Goal: Task Accomplishment & Management: Manage account settings

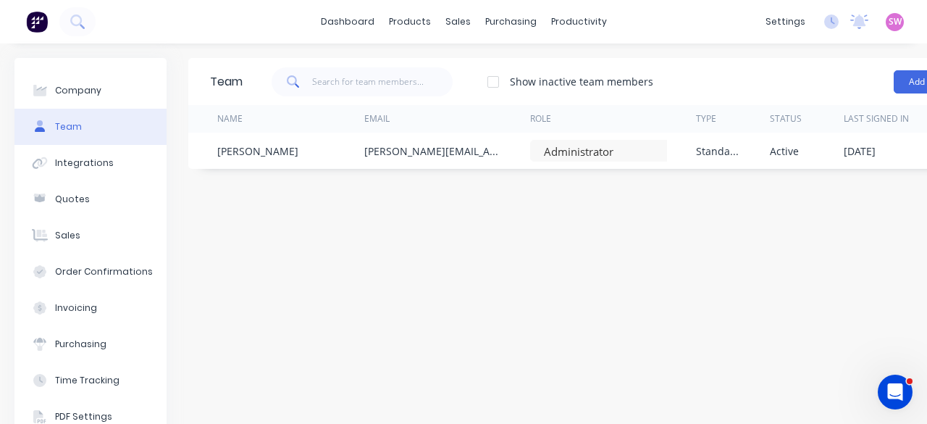
scroll to position [0, 106]
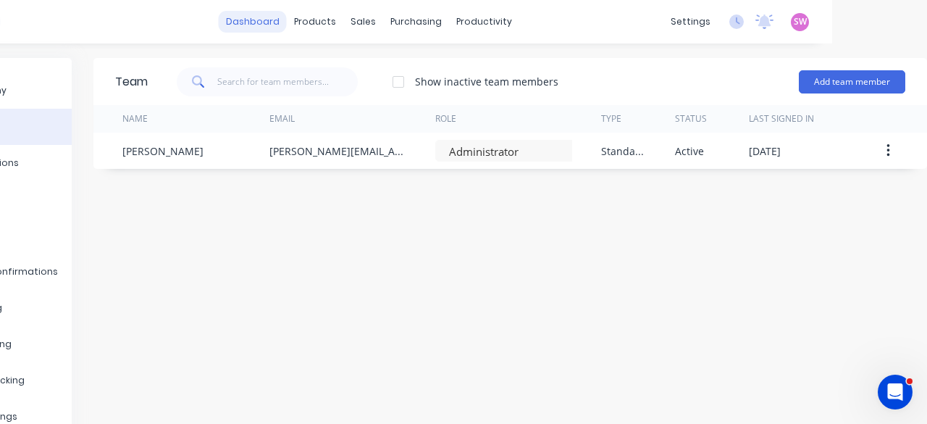
click at [258, 25] on link "dashboard" at bounding box center [253, 22] width 68 height 22
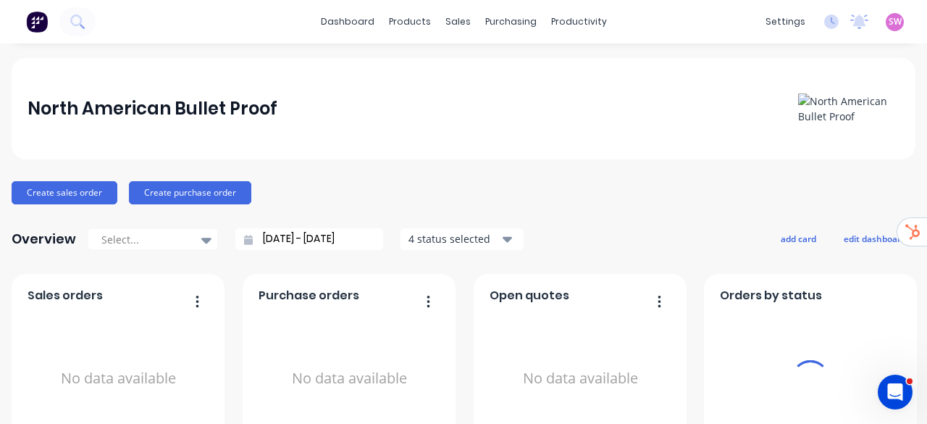
click at [888, 17] on span "SW" at bounding box center [894, 21] width 13 height 13
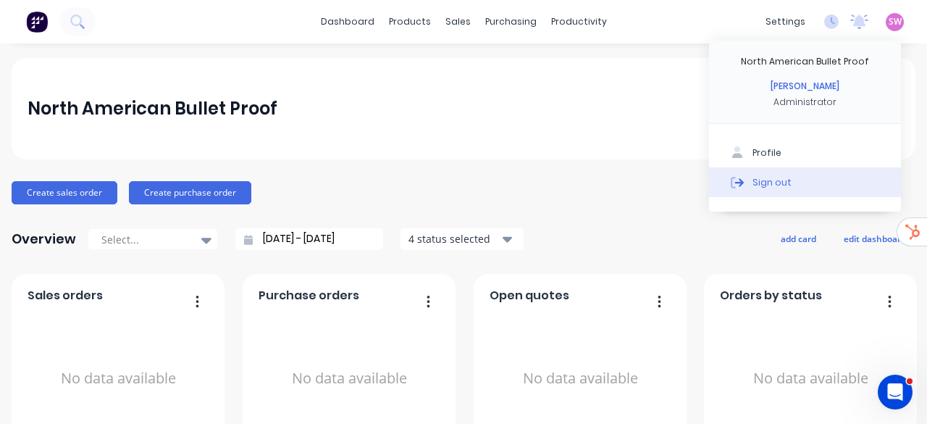
click at [771, 187] on div "Sign out" at bounding box center [771, 181] width 39 height 13
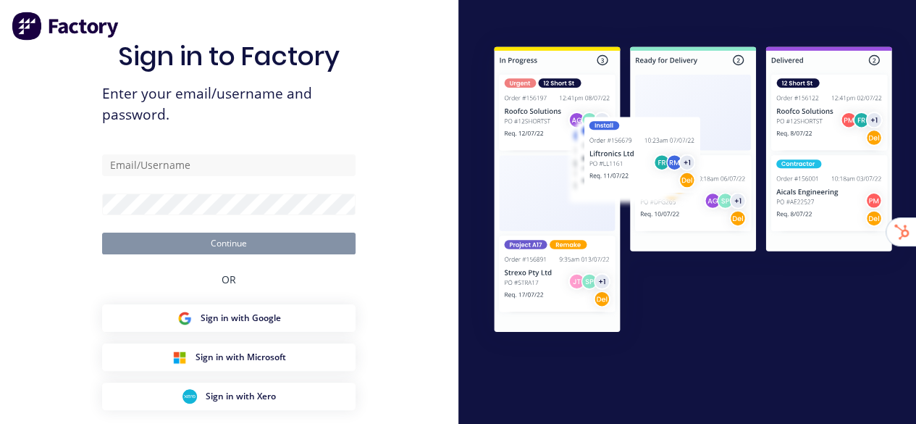
type input "stuart@factory.app"
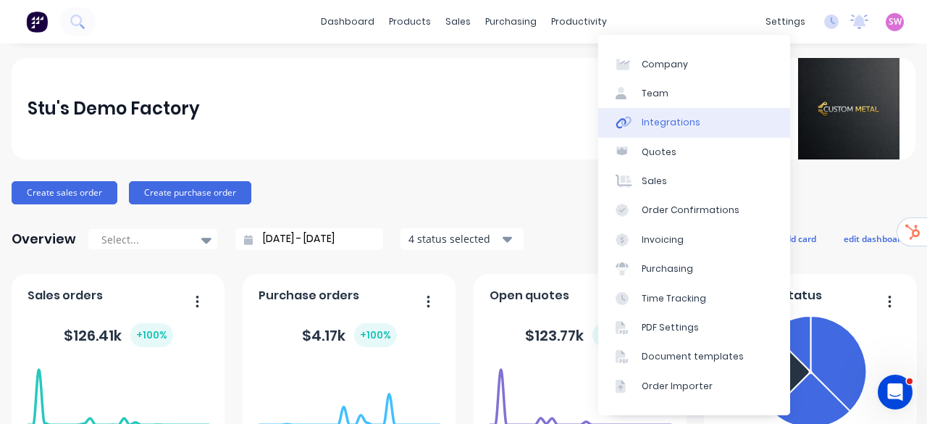
click at [692, 128] on div "Integrations" at bounding box center [670, 122] width 59 height 13
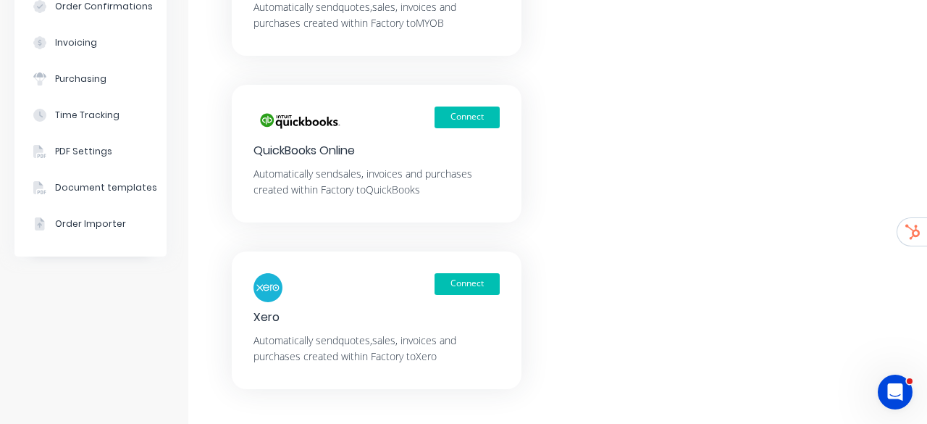
scroll to position [328, 0]
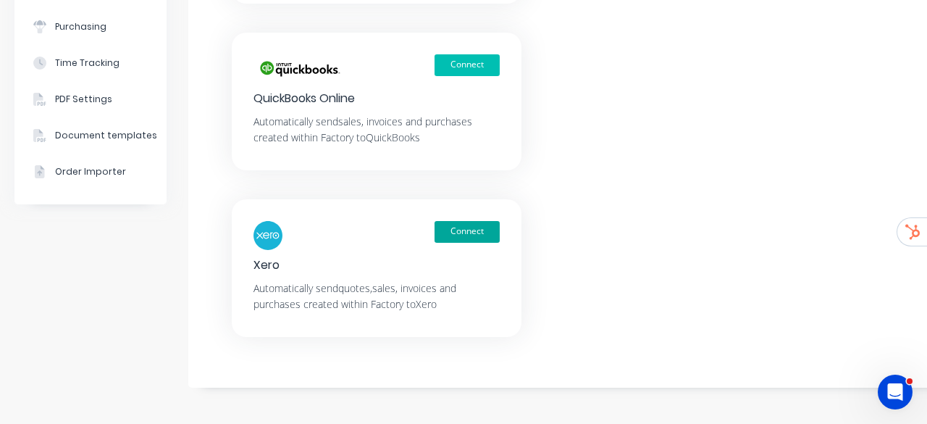
click at [481, 223] on button "Connect" at bounding box center [466, 232] width 65 height 22
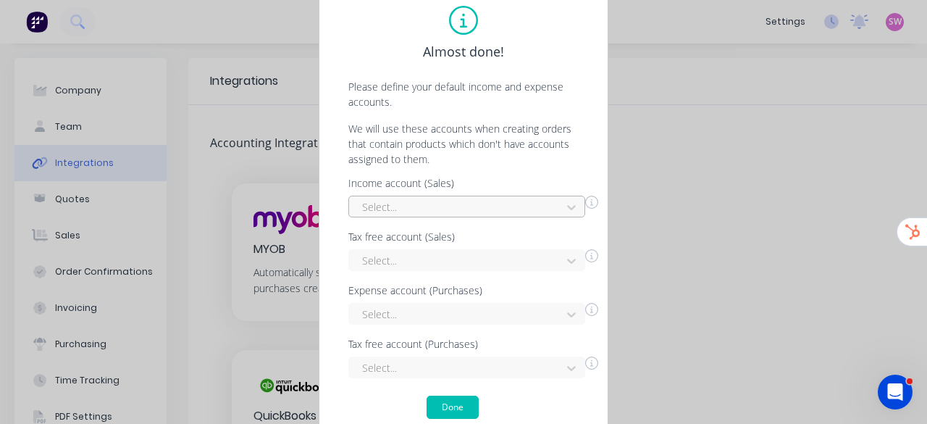
click at [545, 216] on div "Select..." at bounding box center [457, 207] width 202 height 22
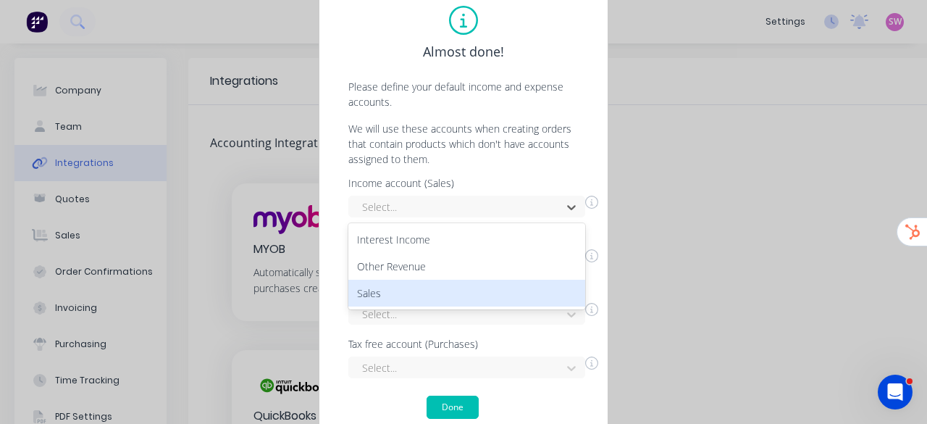
click at [466, 287] on div "Sales" at bounding box center [466, 292] width 237 height 27
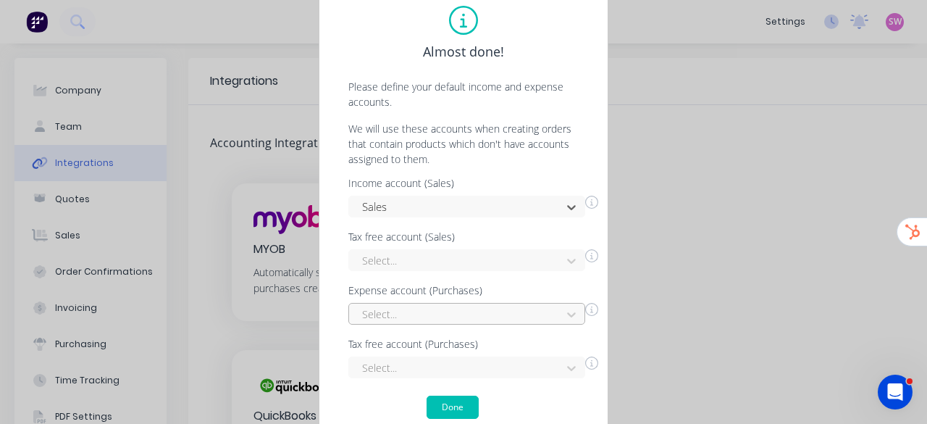
click at [460, 319] on div "Select..." at bounding box center [466, 314] width 237 height 22
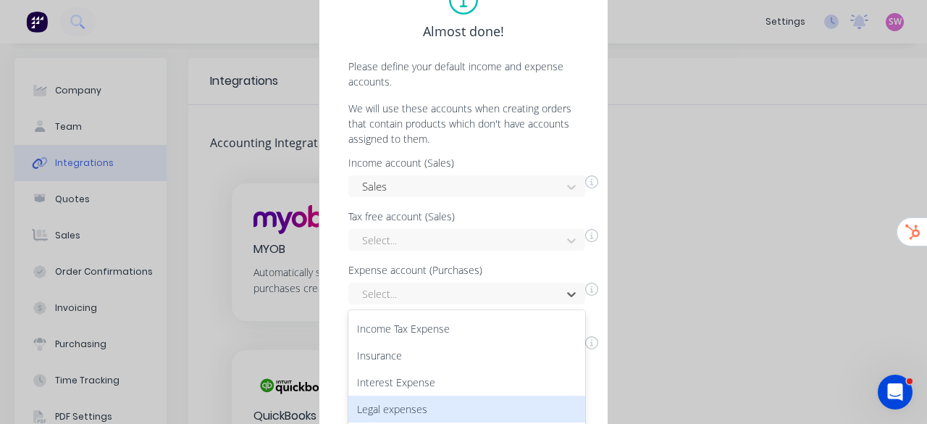
scroll to position [217, 0]
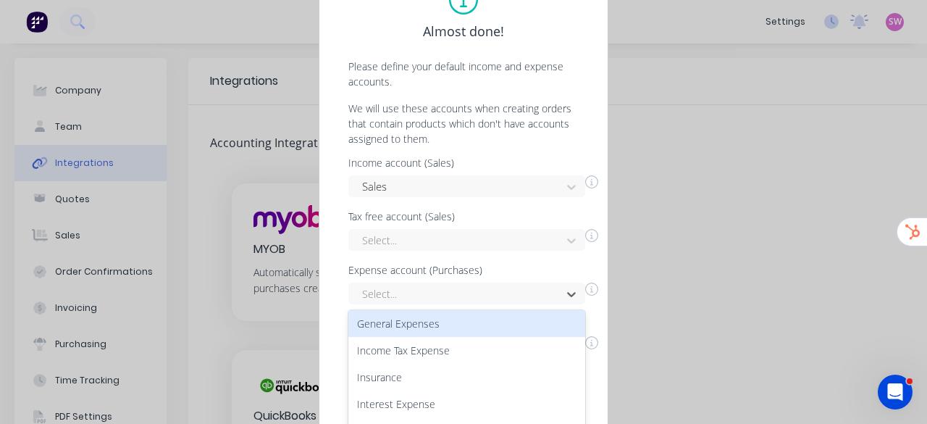
click at [469, 323] on div "General Expenses" at bounding box center [466, 323] width 237 height 27
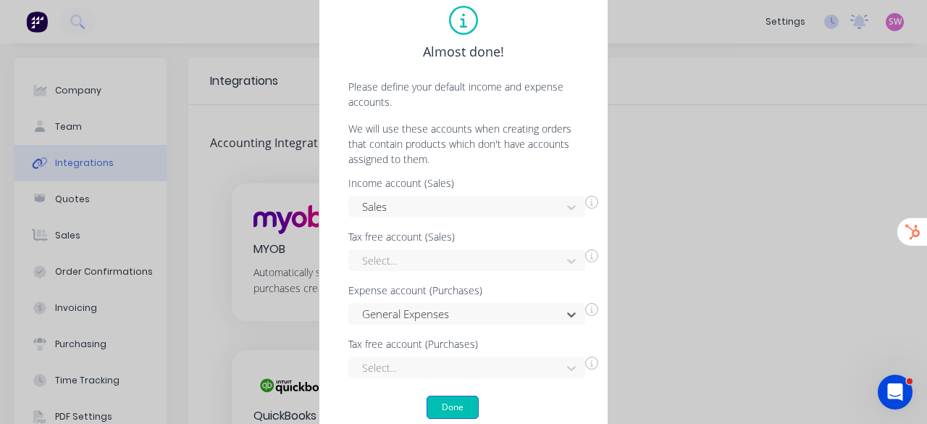
click at [468, 406] on button "Done" at bounding box center [452, 406] width 52 height 23
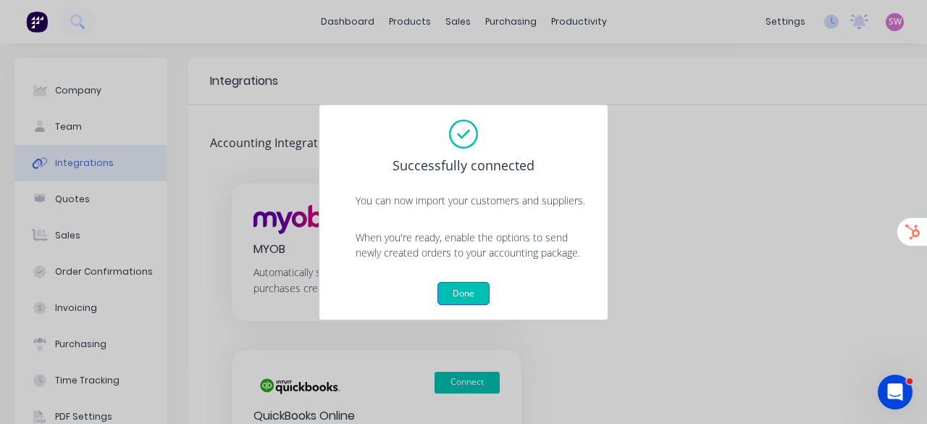
click at [468, 296] on button "Done" at bounding box center [463, 293] width 52 height 23
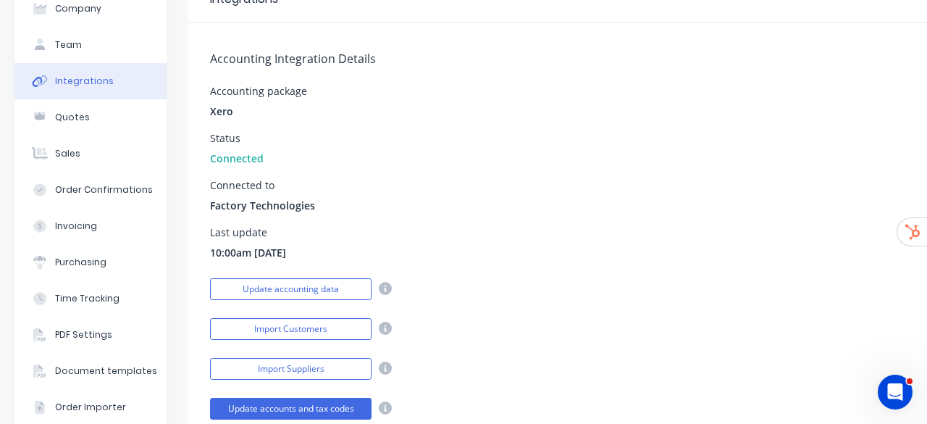
scroll to position [145, 0]
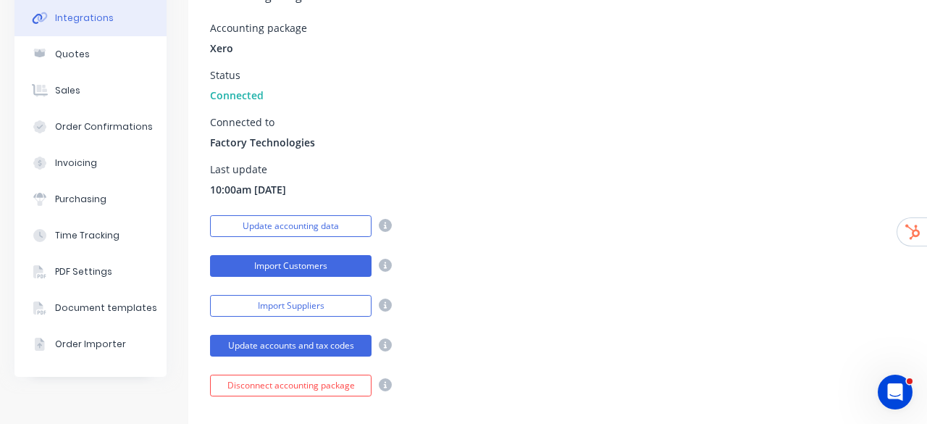
click at [316, 270] on button "Import Customers" at bounding box center [290, 266] width 161 height 22
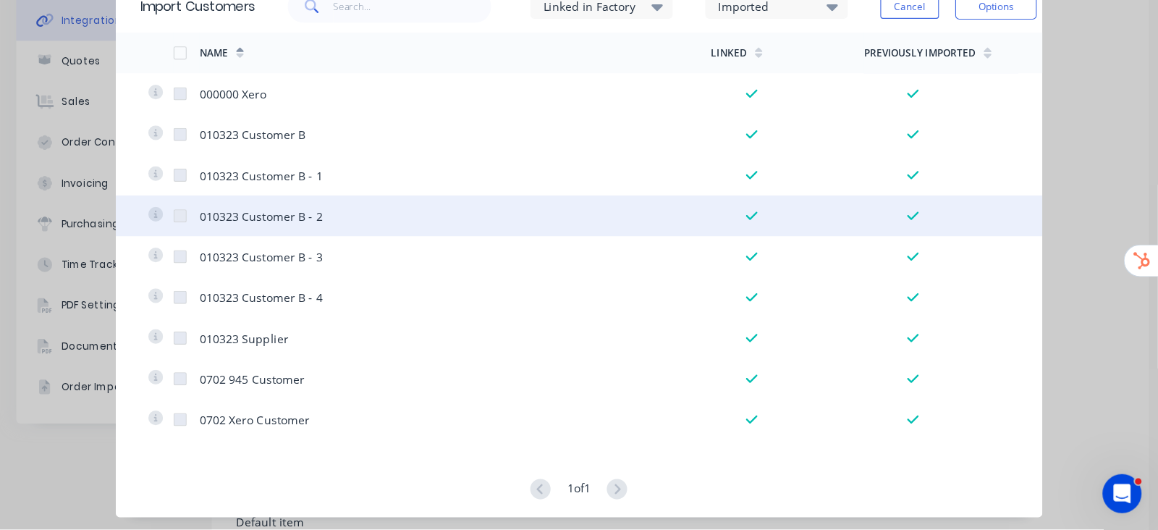
scroll to position [144, 0]
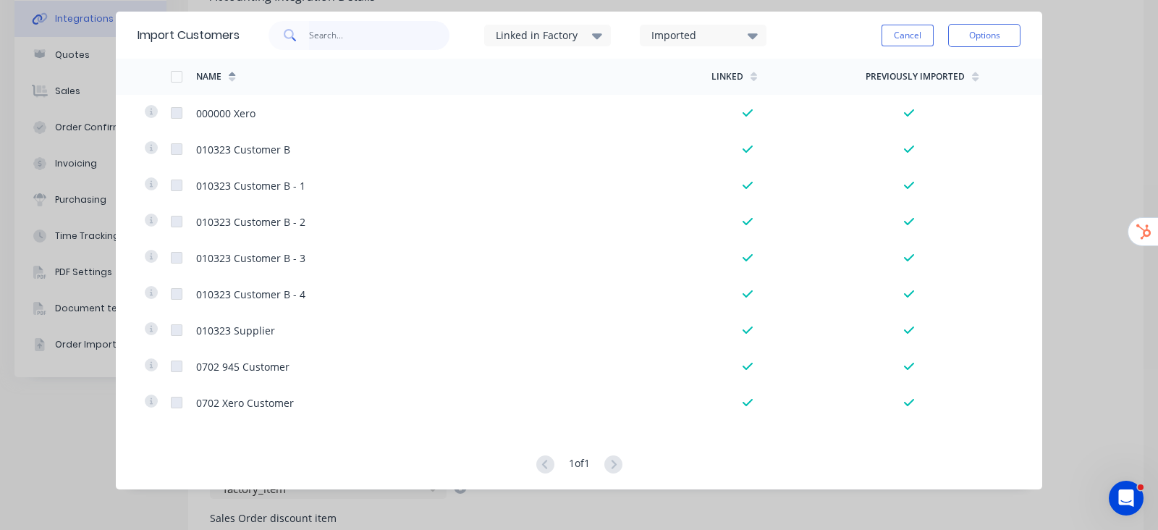
click at [384, 27] on input "text" at bounding box center [379, 35] width 141 height 29
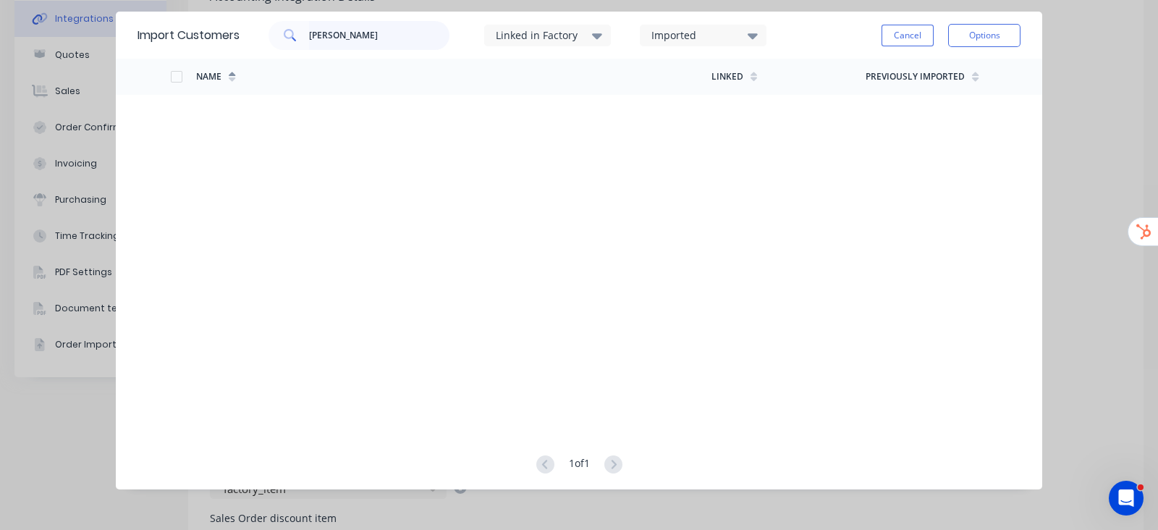
type input "arnot"
click at [907, 33] on button "Cancel" at bounding box center [908, 36] width 52 height 22
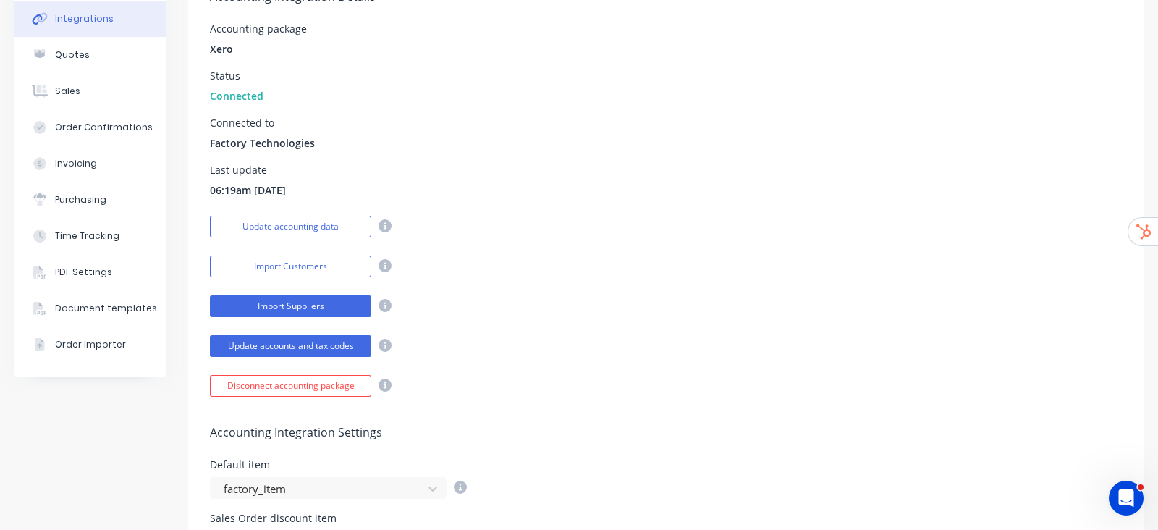
click at [282, 298] on button "Import Suppliers" at bounding box center [290, 306] width 161 height 22
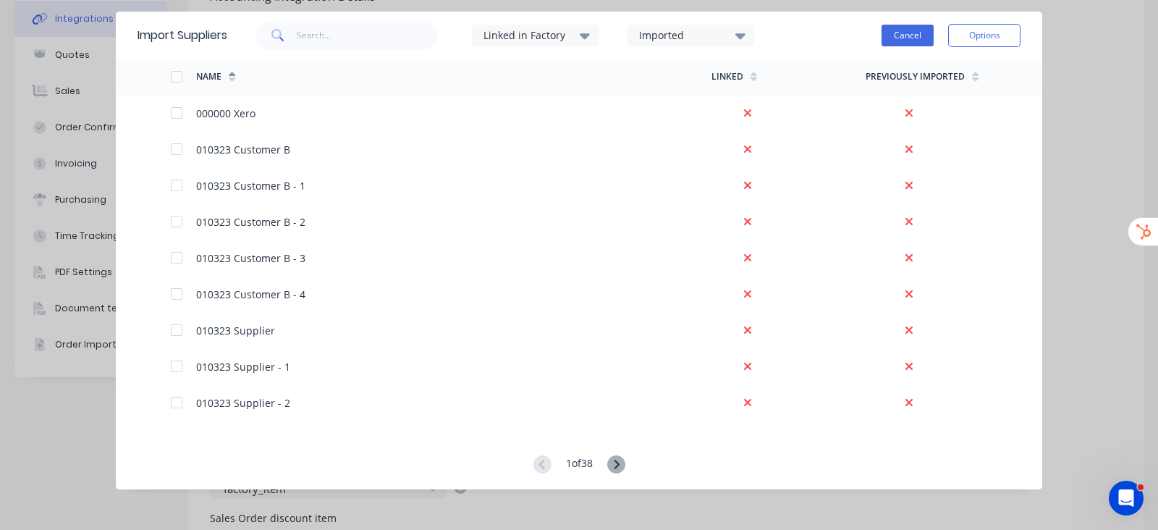
click at [909, 28] on button "Cancel" at bounding box center [908, 36] width 52 height 22
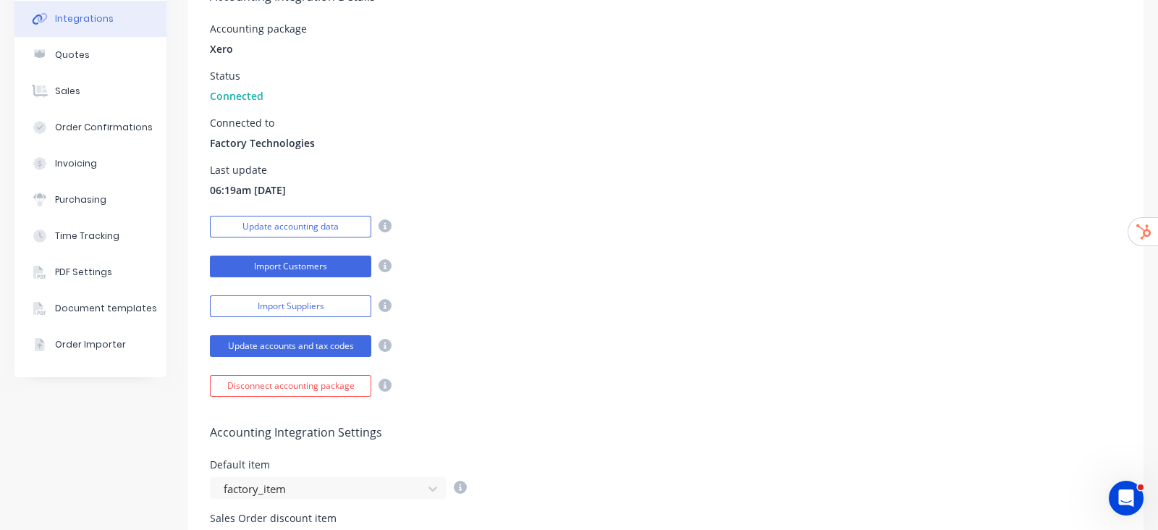
click at [348, 266] on button "Import Customers" at bounding box center [290, 267] width 161 height 22
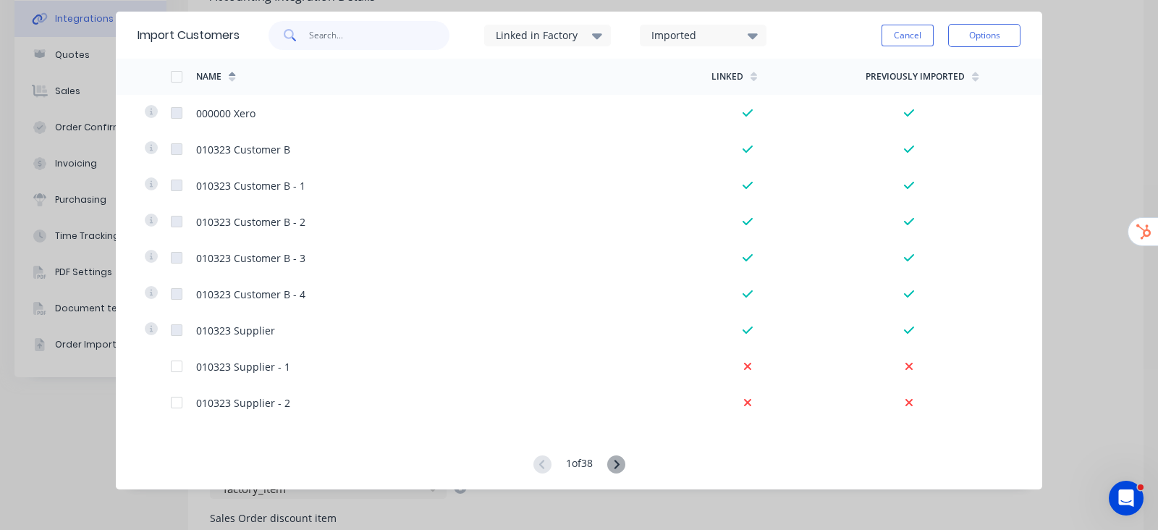
click at [396, 28] on input "text" at bounding box center [379, 35] width 141 height 29
type input "arn"
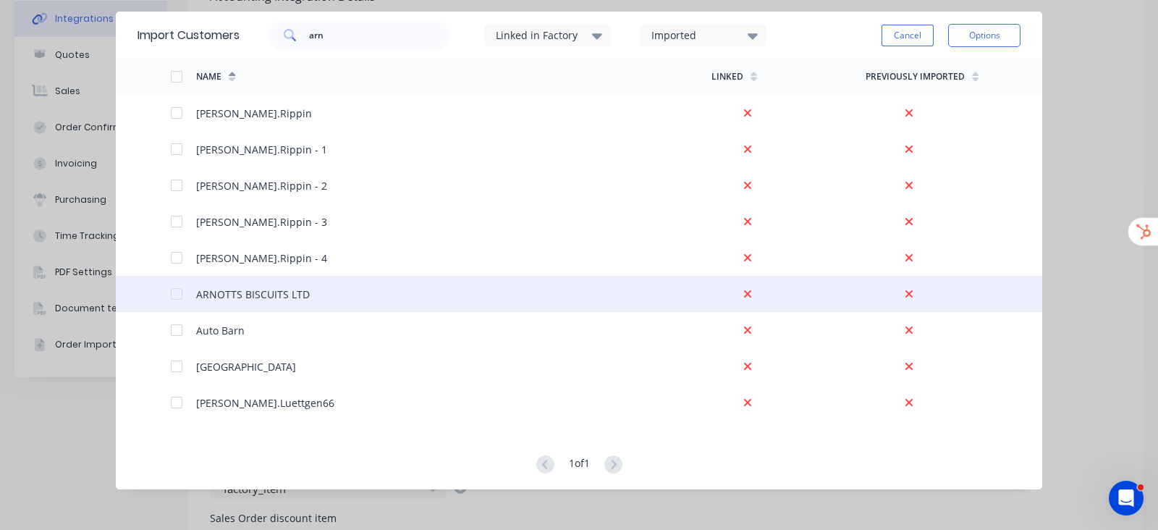
click at [180, 295] on div at bounding box center [176, 293] width 29 height 29
click at [926, 32] on button "Options" at bounding box center [984, 35] width 72 height 23
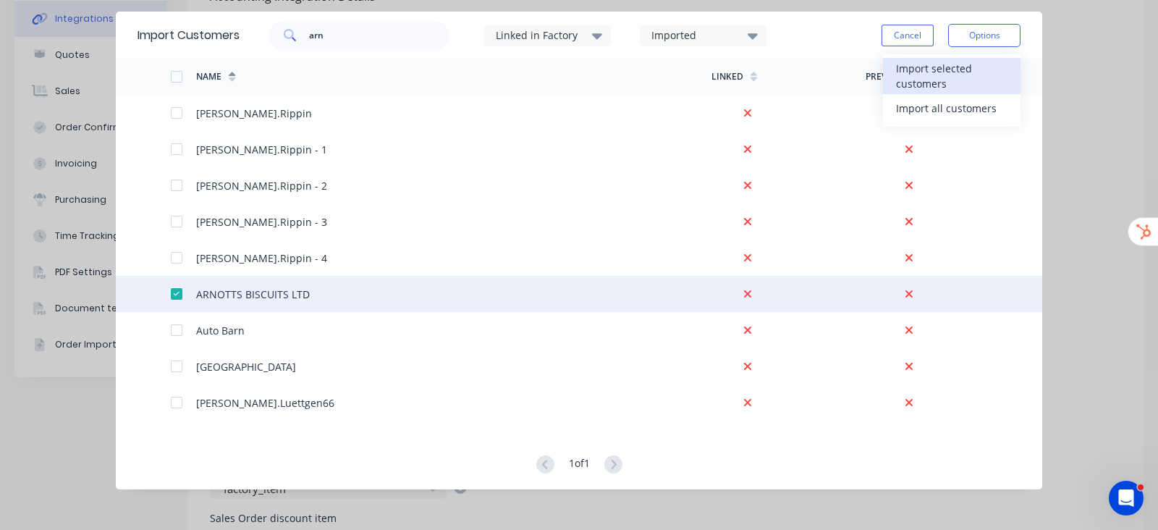
click at [926, 72] on div "Import selected customers" at bounding box center [951, 76] width 111 height 36
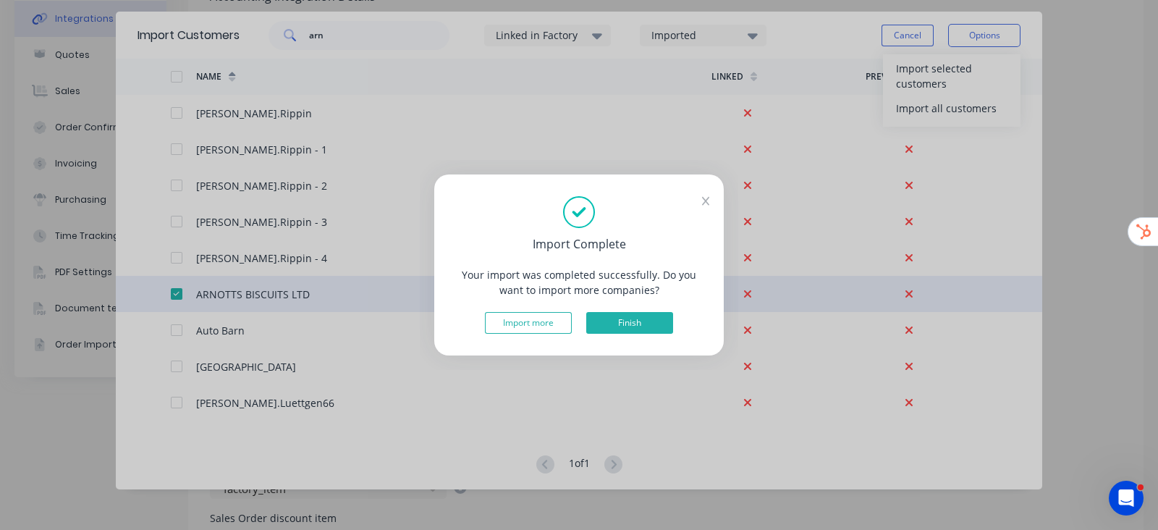
click at [644, 331] on button "Finish" at bounding box center [629, 323] width 87 height 22
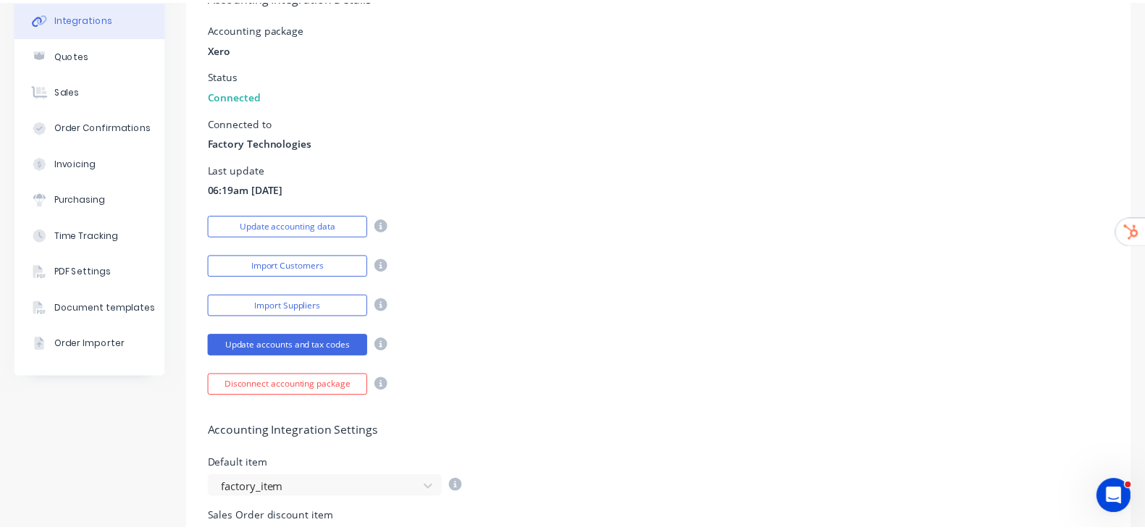
scroll to position [0, 0]
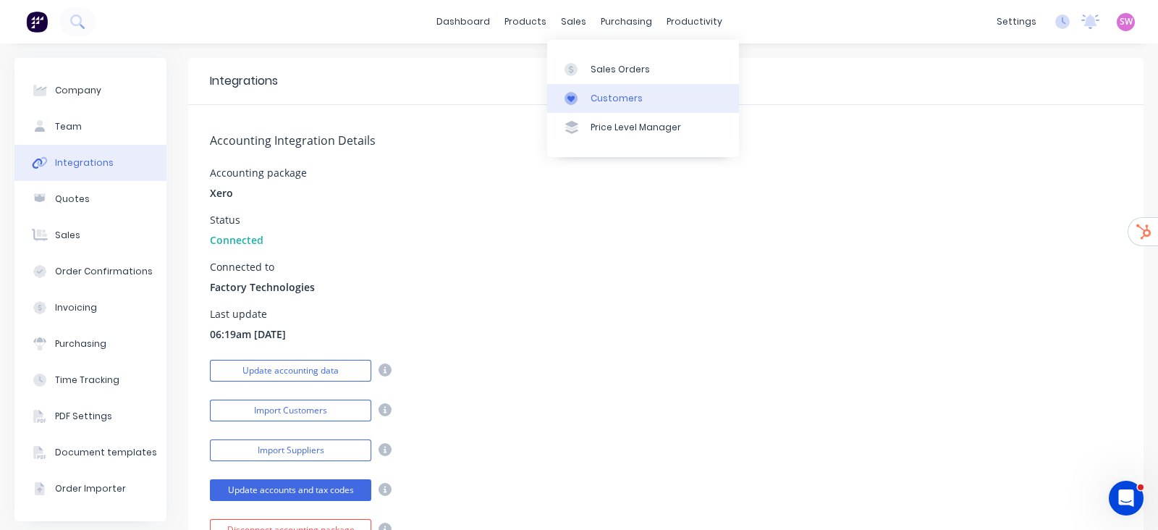
click at [601, 96] on div "Customers" at bounding box center [617, 98] width 52 height 13
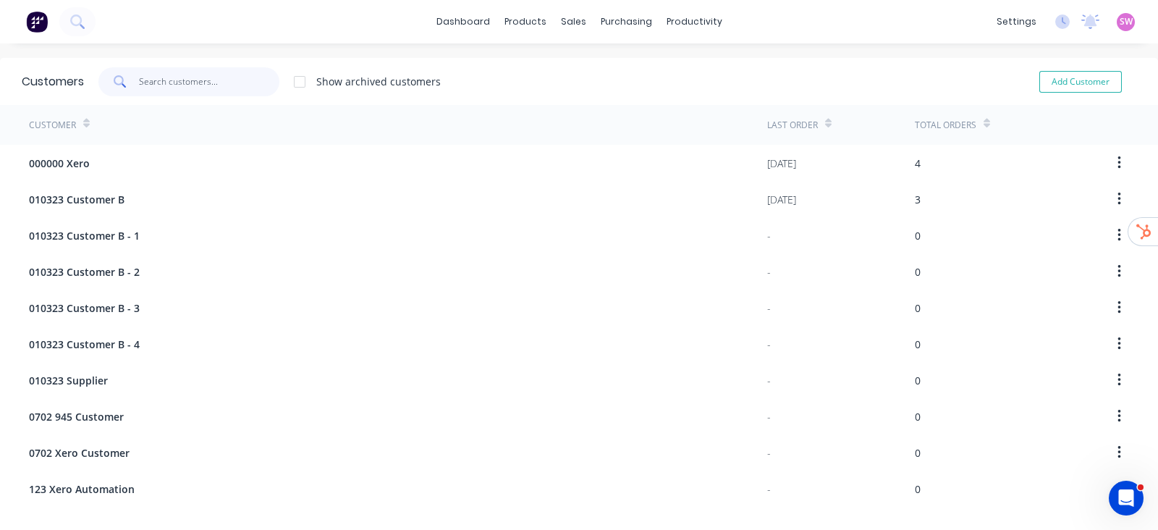
click at [202, 88] on input "text" at bounding box center [209, 81] width 141 height 29
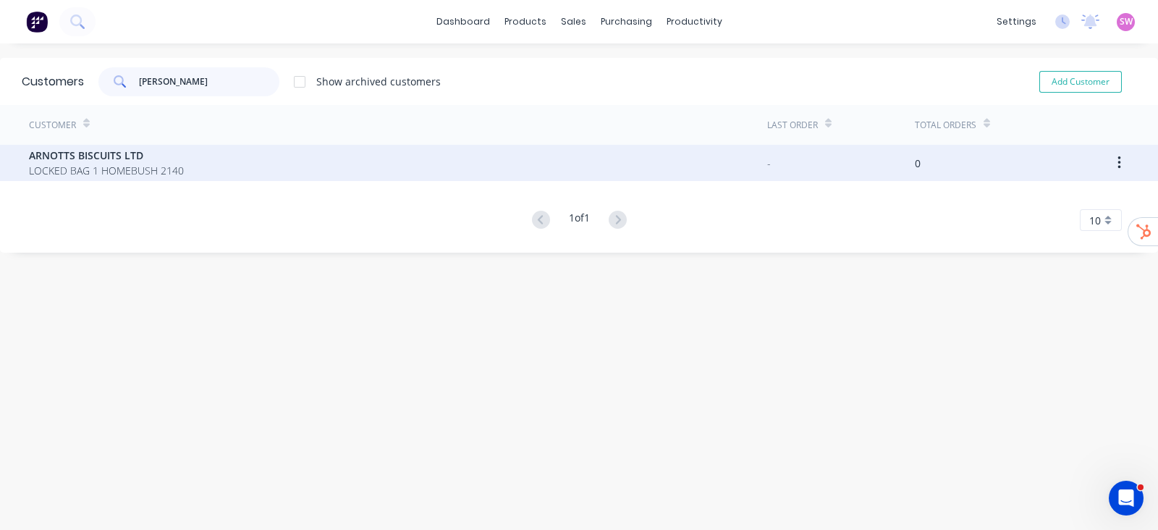
type input "arnot"
click at [199, 159] on div "ARNOTTS BISCUITS LTD LOCKED BAG 1 HOMEBUSH 2140" at bounding box center [398, 163] width 738 height 36
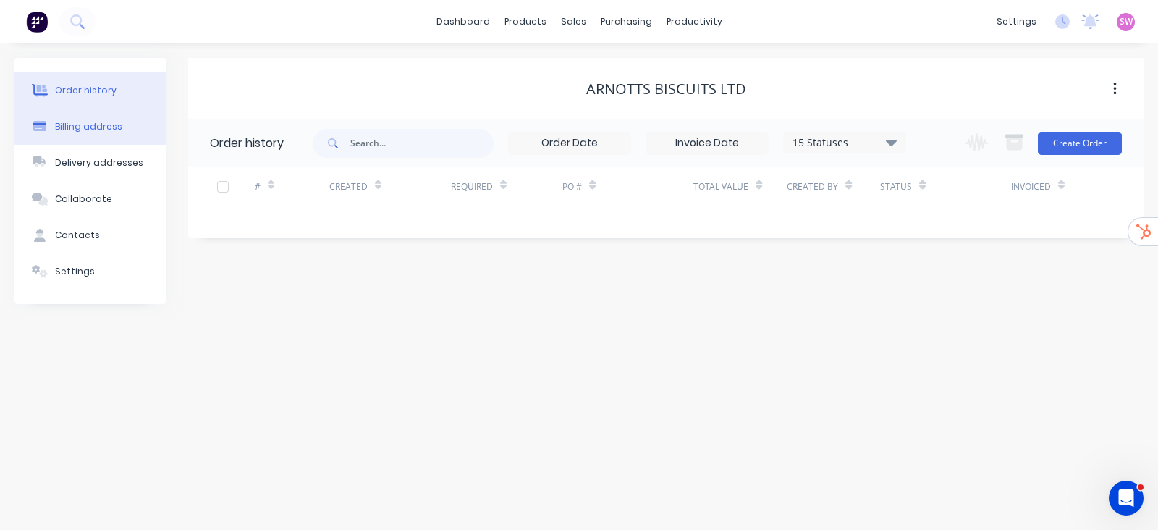
click at [95, 127] on div "Billing address" at bounding box center [88, 126] width 67 height 13
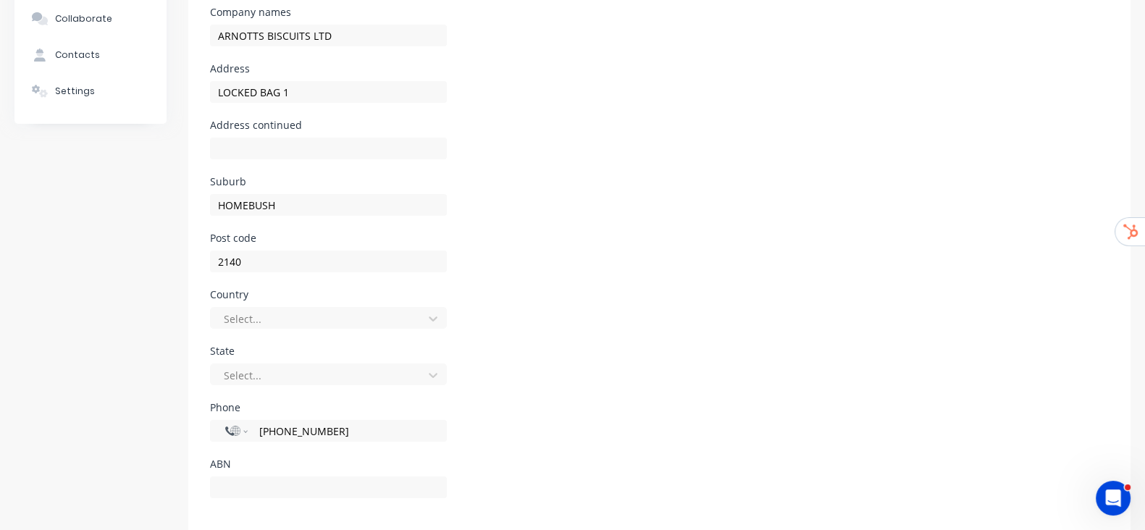
scroll to position [195, 0]
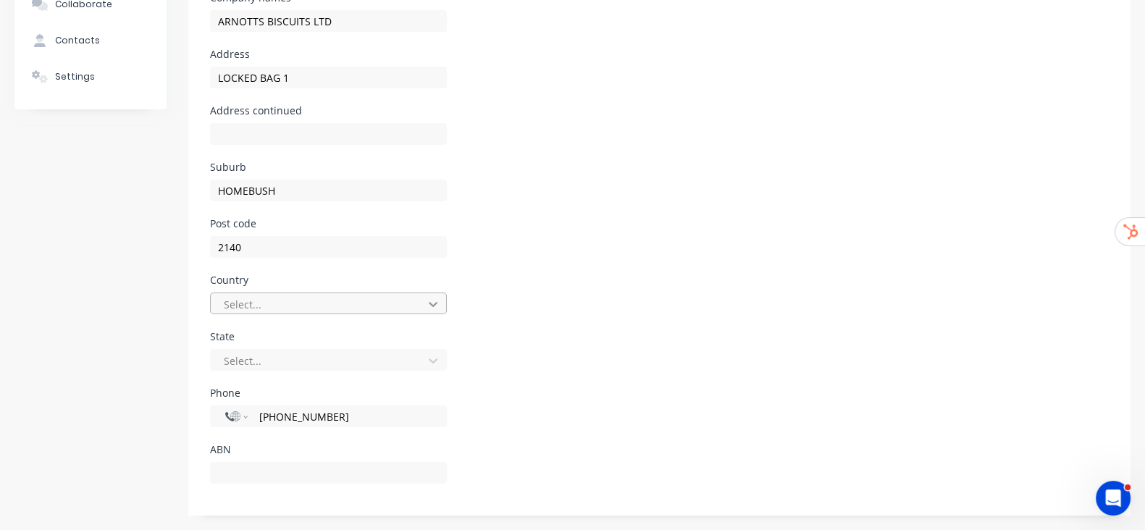
click at [440, 307] on div at bounding box center [433, 303] width 26 height 23
click at [572, 374] on div "State Select..." at bounding box center [659, 360] width 898 height 56
click at [434, 358] on icon at bounding box center [433, 360] width 14 height 14
click at [514, 362] on div "State Select..." at bounding box center [659, 360] width 898 height 56
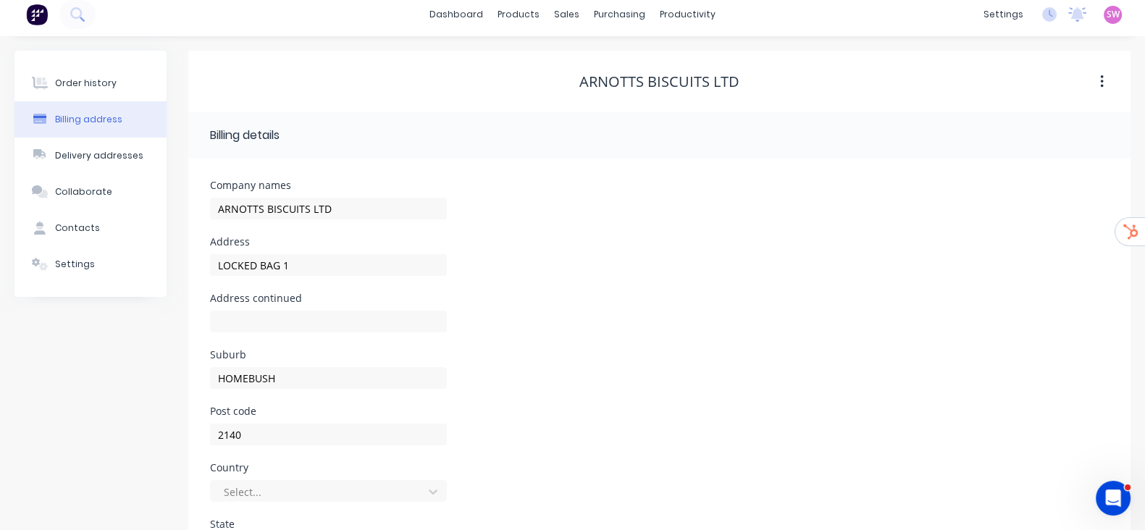
scroll to position [0, 0]
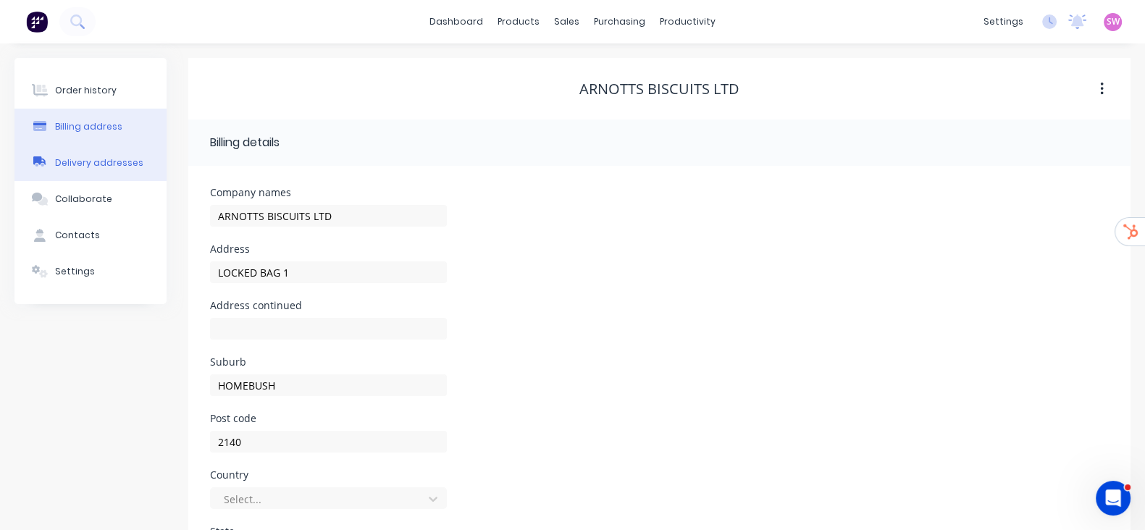
click at [105, 157] on div "Delivery addresses" at bounding box center [99, 162] width 88 height 13
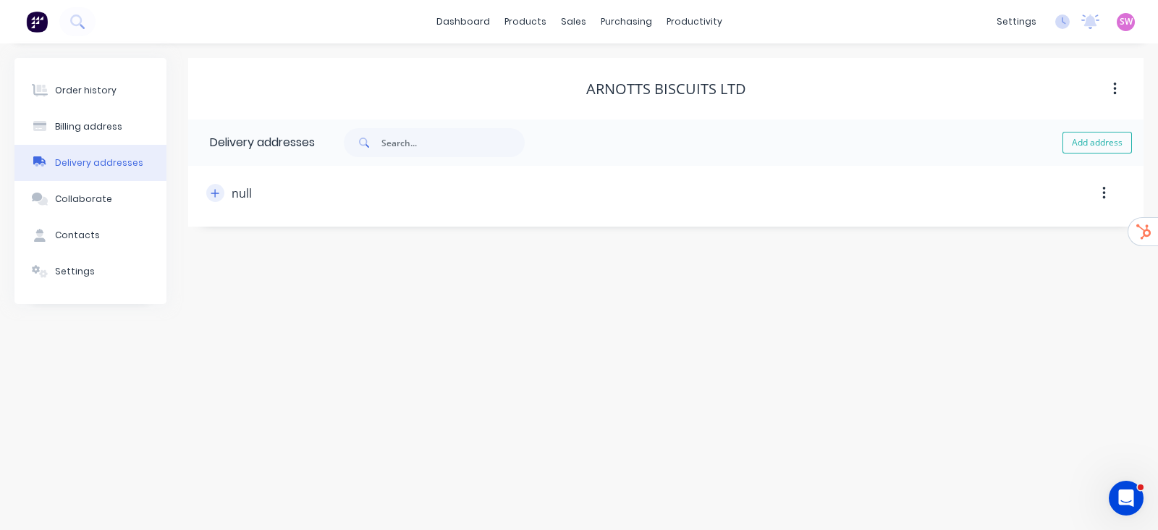
click at [211, 192] on icon "button" at bounding box center [215, 193] width 9 height 10
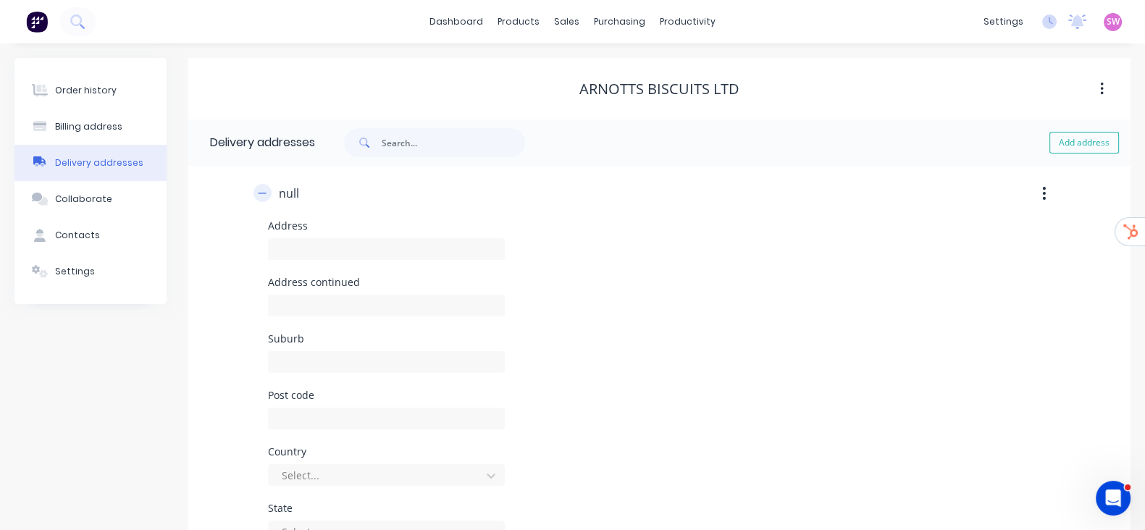
click at [258, 192] on icon "button" at bounding box center [262, 193] width 9 height 10
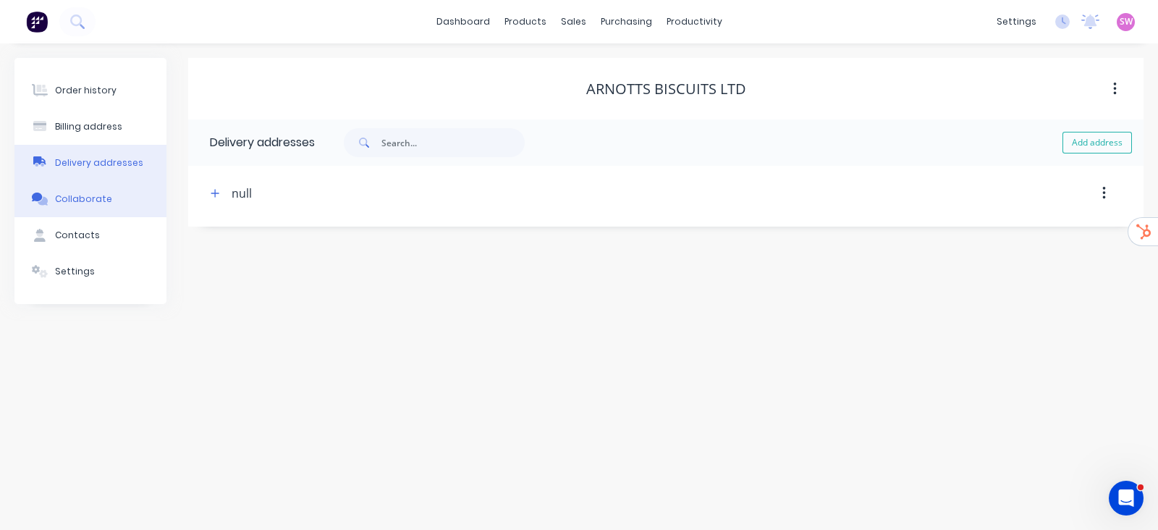
click at [104, 193] on div "Collaborate" at bounding box center [83, 199] width 57 height 13
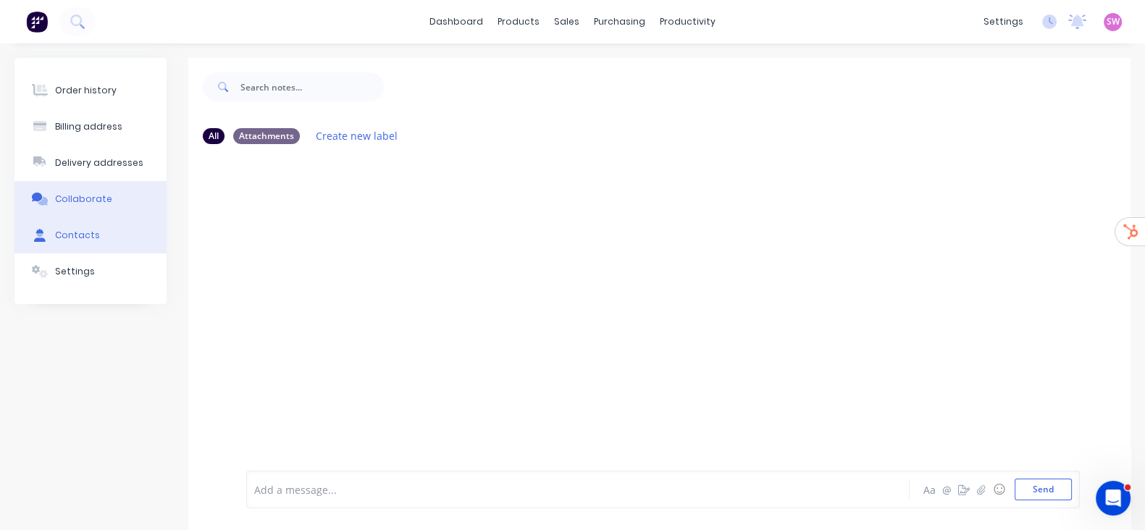
click at [77, 240] on div "Contacts" at bounding box center [77, 235] width 45 height 13
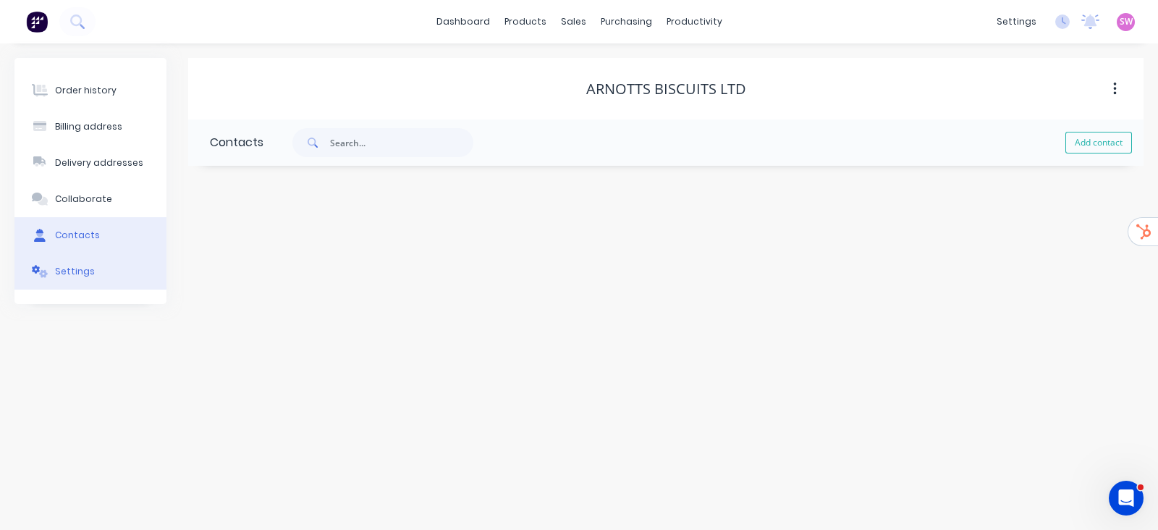
click at [93, 277] on button "Settings" at bounding box center [90, 271] width 152 height 36
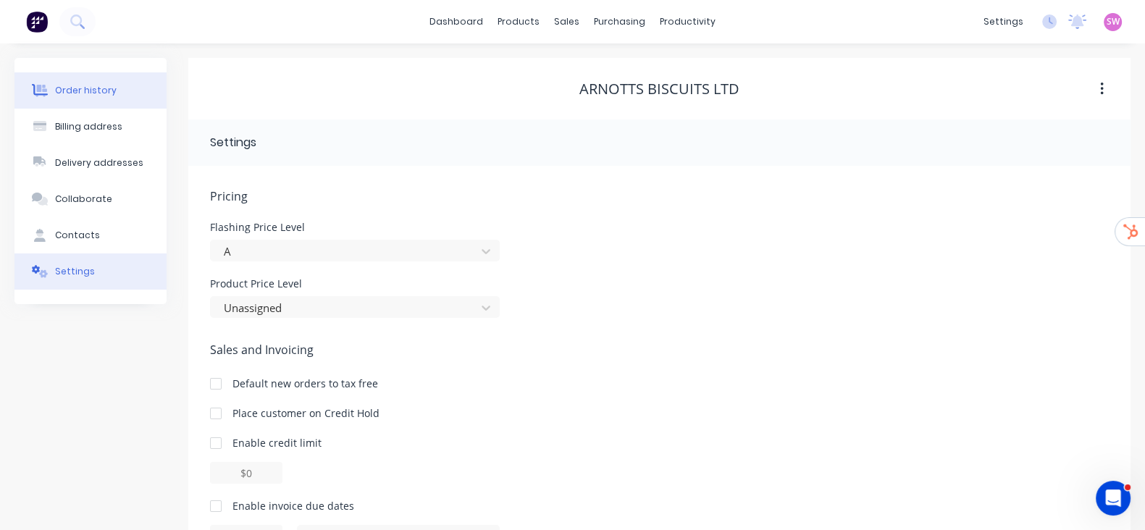
click at [87, 84] on div "Order history" at bounding box center [86, 90] width 62 height 13
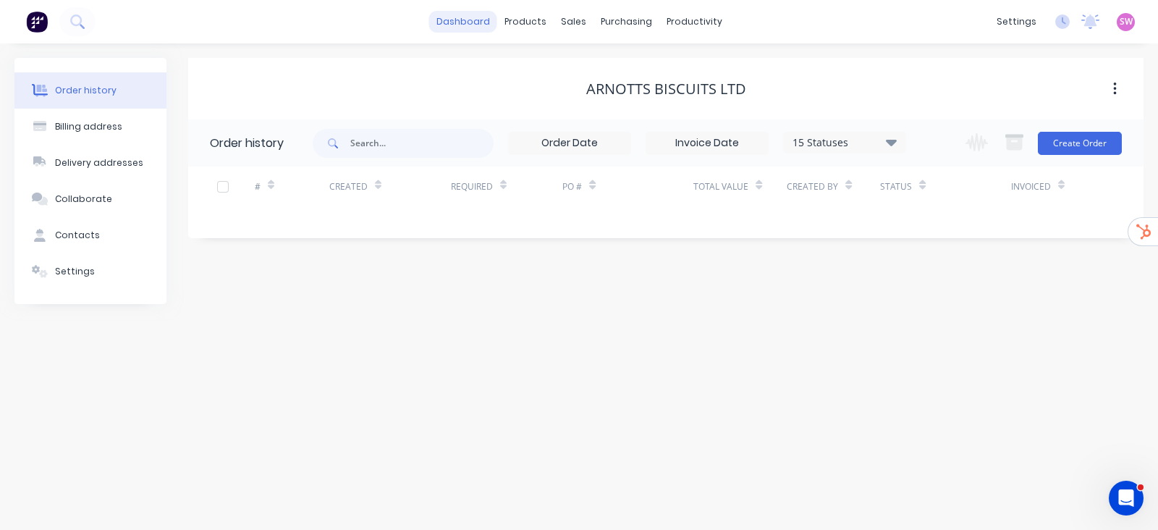
click at [464, 23] on link "dashboard" at bounding box center [463, 22] width 68 height 22
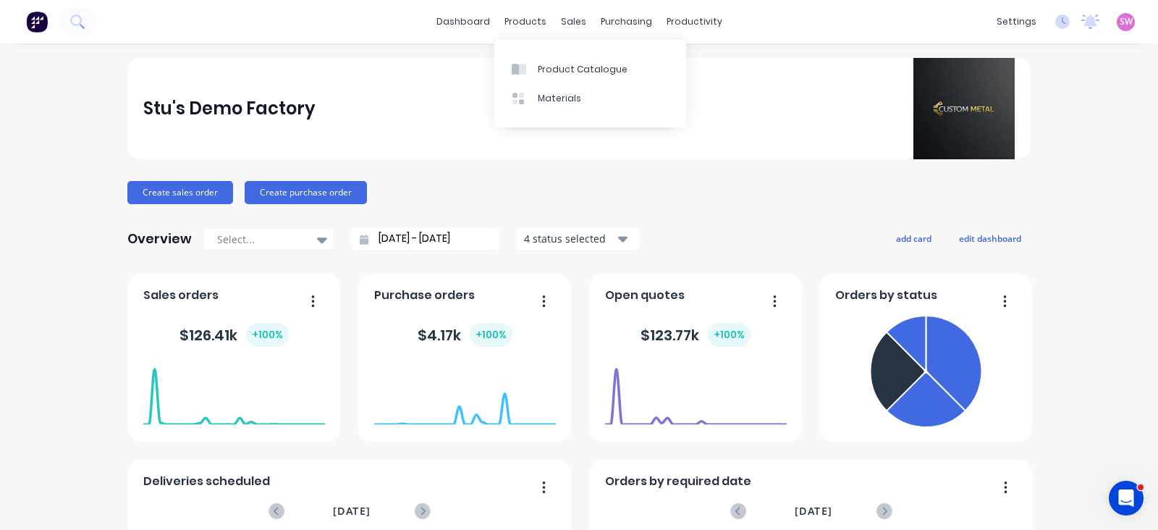
drag, startPoint x: 468, startPoint y: 12, endPoint x: 814, endPoint y: 72, distance: 351.2
click at [468, 12] on link "dashboard" at bounding box center [463, 22] width 68 height 22
click at [1120, 21] on span "SW" at bounding box center [1126, 21] width 13 height 13
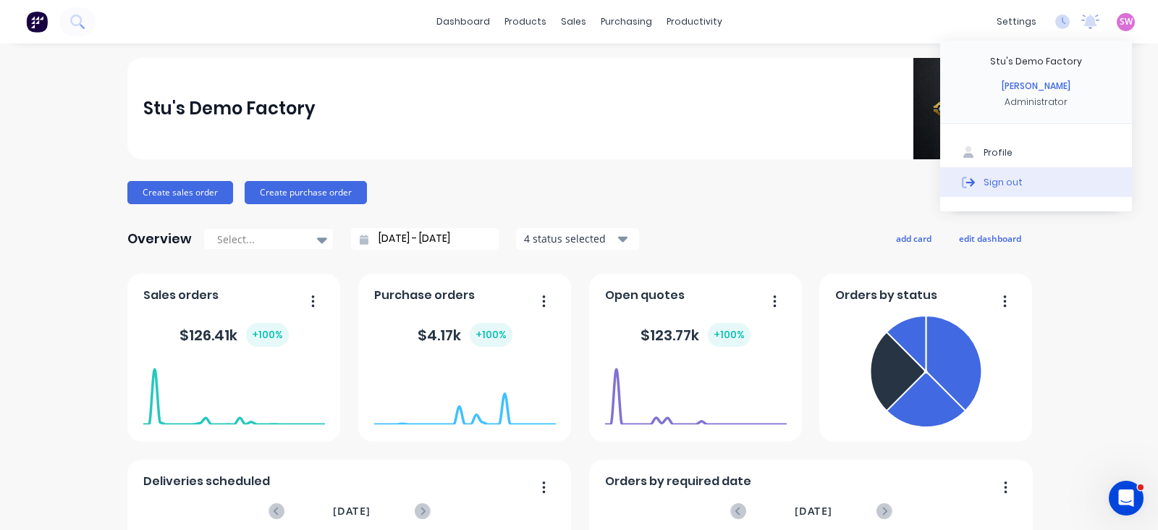
click at [987, 172] on button "Sign out" at bounding box center [1036, 181] width 192 height 29
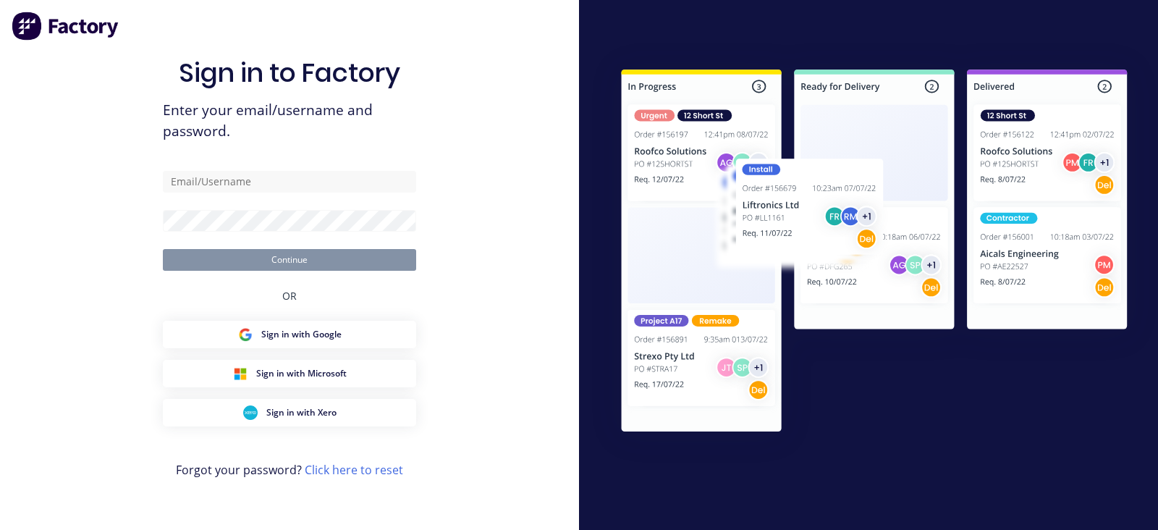
click at [417, 56] on div "Sign in to Factory Enter your email/username and password. Continue OR Sign in …" at bounding box center [289, 265] width 579 height 530
type input "[EMAIL_ADDRESS][DOMAIN_NAME]"
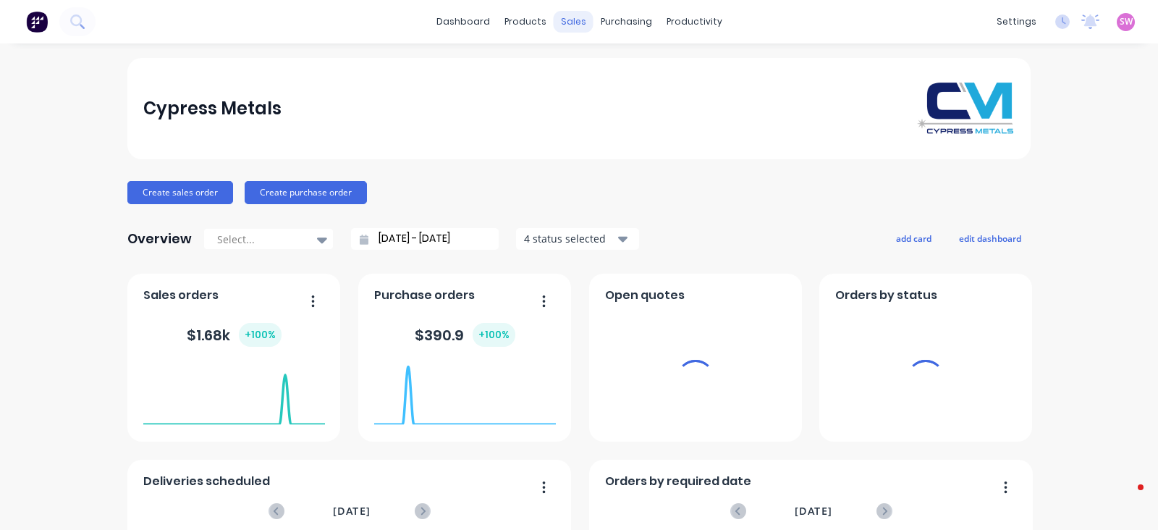
click at [557, 22] on div "sales" at bounding box center [574, 22] width 40 height 22
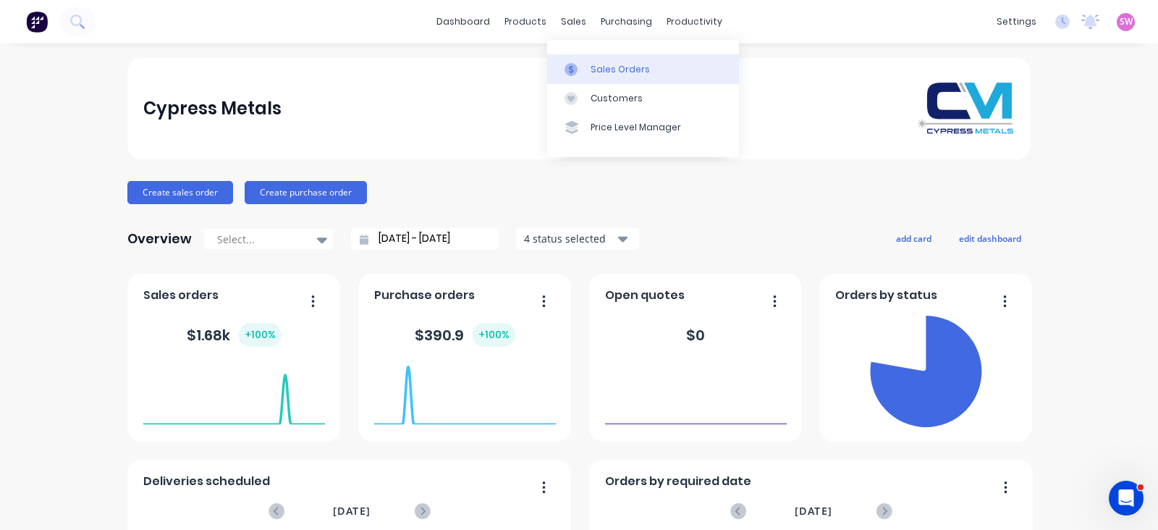
click at [588, 64] on link "Sales Orders" at bounding box center [643, 68] width 192 height 29
